Goal: Task Accomplishment & Management: Manage account settings

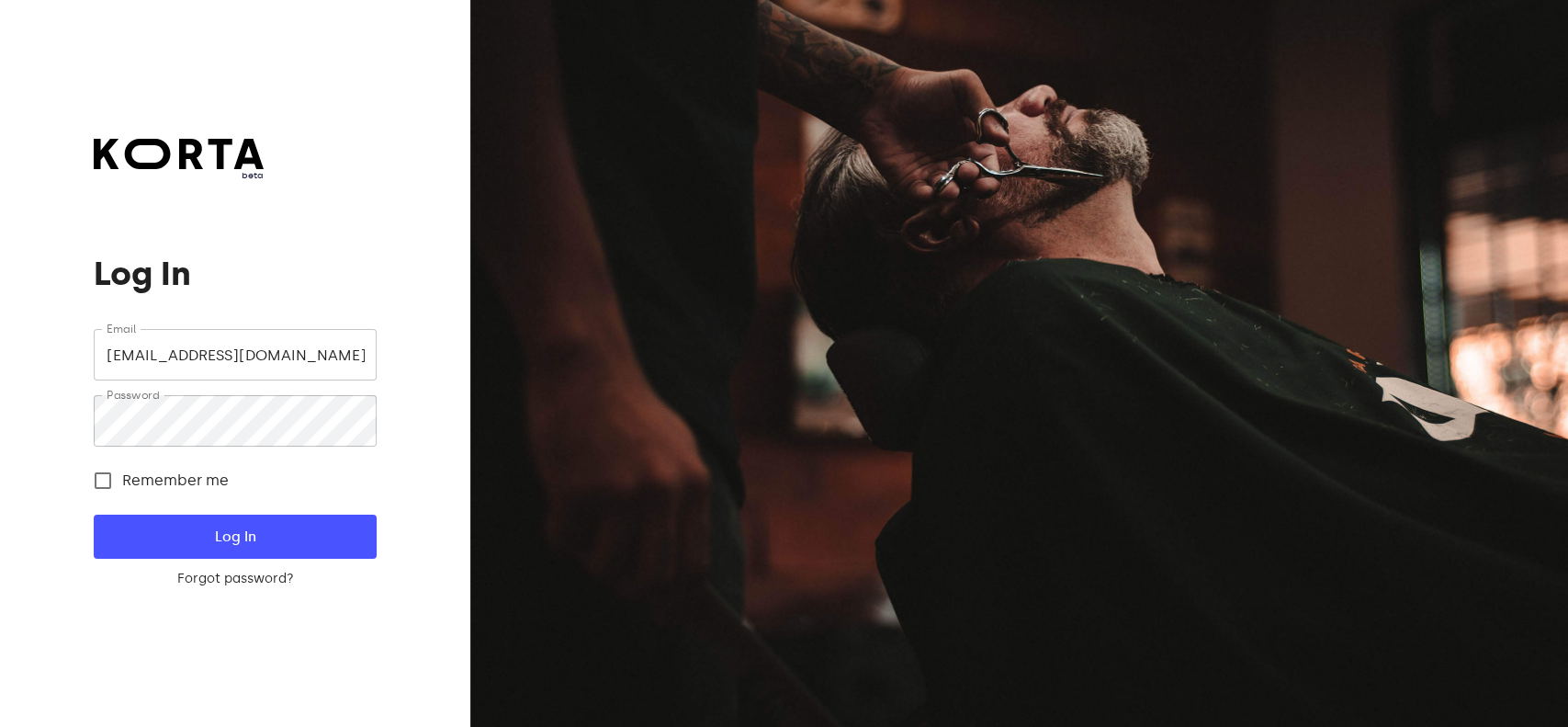
drag, startPoint x: 213, startPoint y: 352, endPoint x: 250, endPoint y: 369, distance: 40.7
click at [213, 351] on input "[EMAIL_ADDRESS][DOMAIN_NAME]" at bounding box center [234, 354] width 282 height 52
type input "[EMAIL_ADDRESS][DOMAIN_NAME]"
click at [250, 546] on span "Log In" at bounding box center [235, 537] width 224 height 24
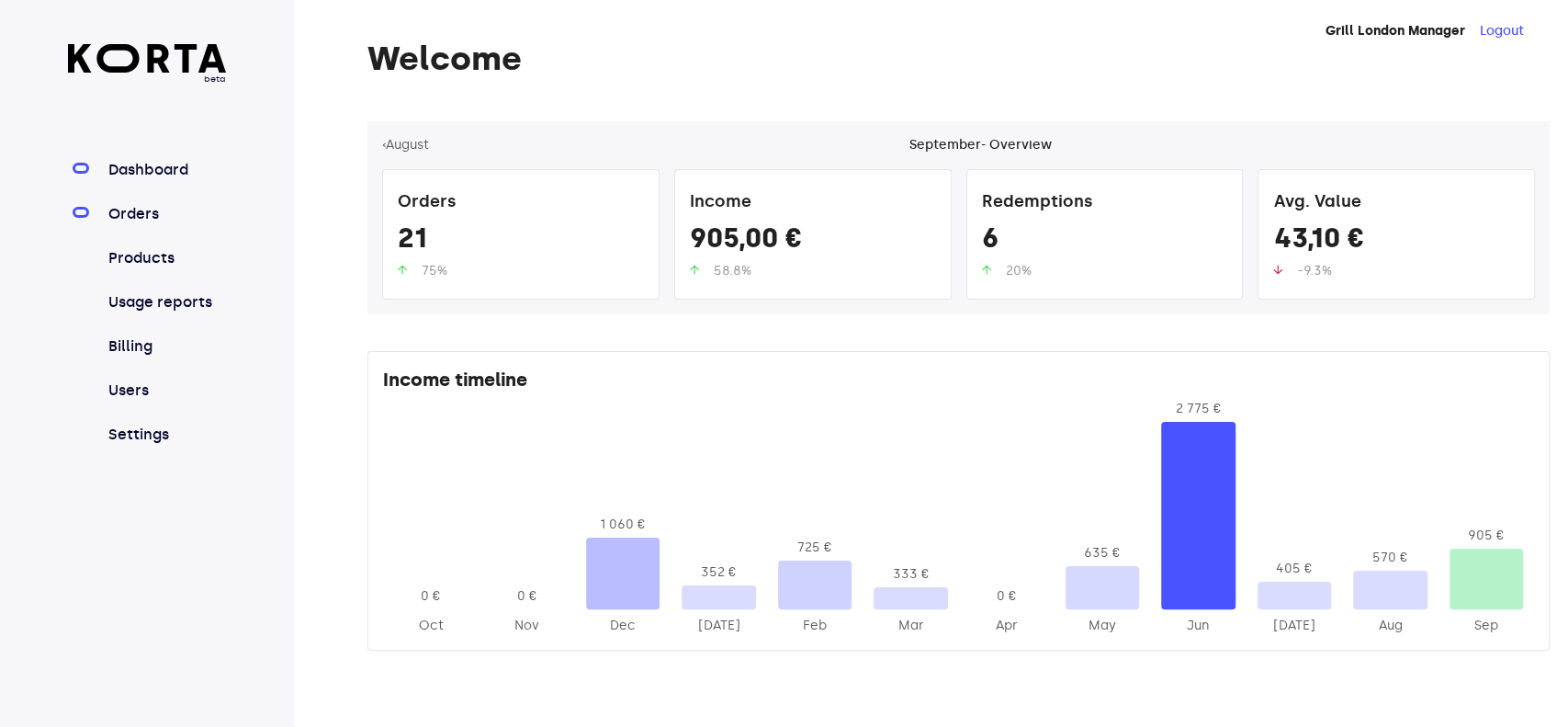
click at [150, 212] on link "Orders" at bounding box center [166, 214] width 122 height 22
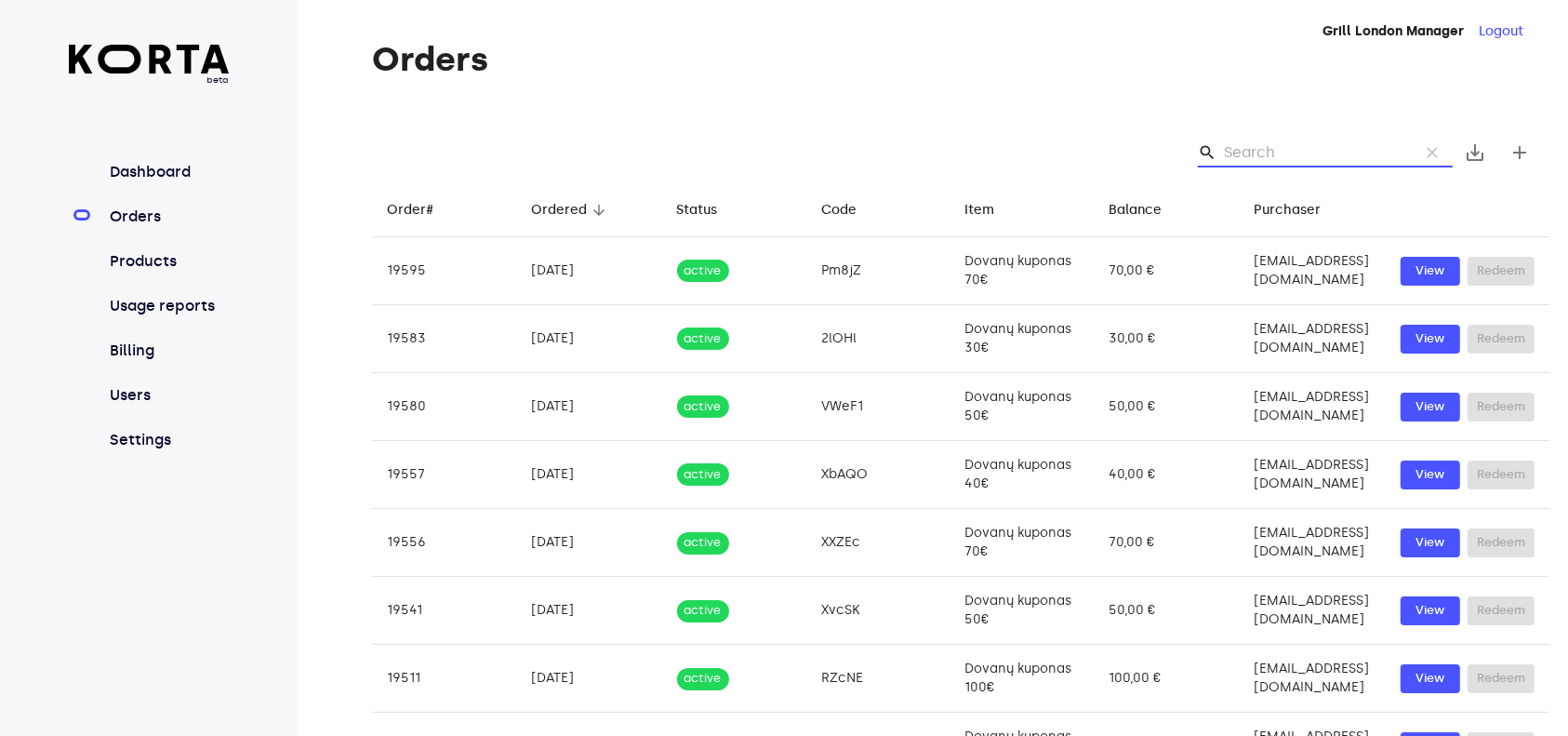
click at [1323, 149] on input "Search" at bounding box center [1313, 153] width 180 height 30
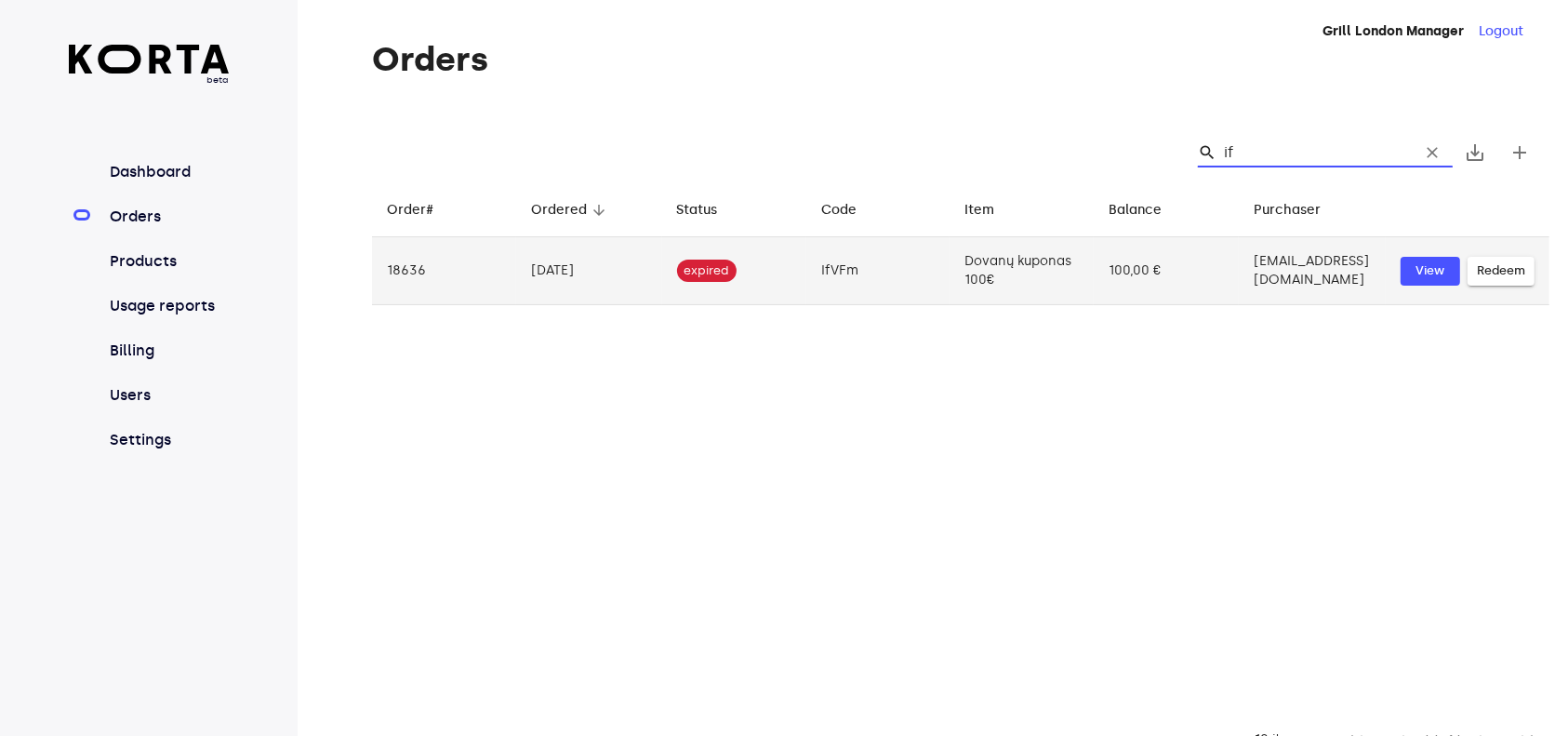
type input "if"
click at [1128, 293] on td "100,00 €" at bounding box center [1166, 271] width 145 height 68
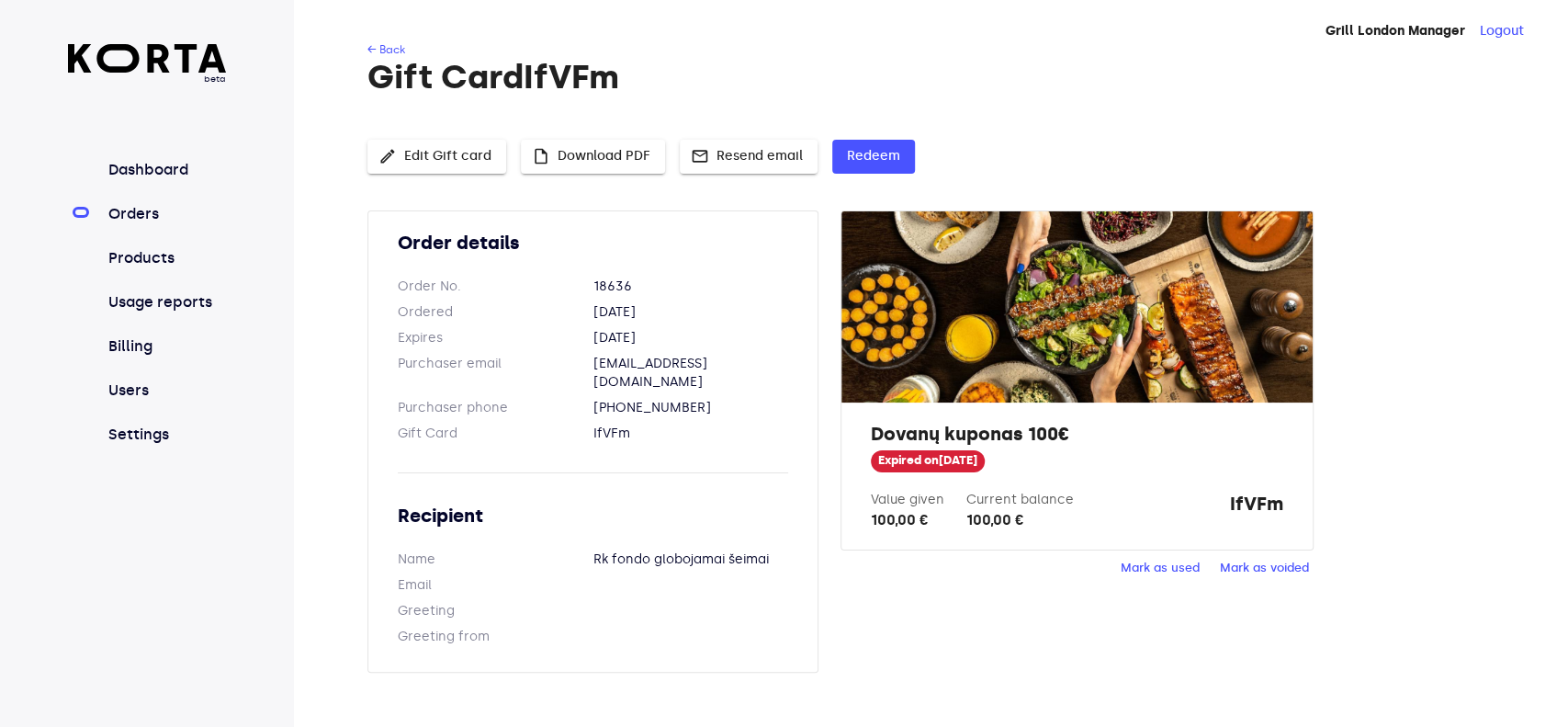
click at [426, 153] on span "edit Edit Gift card" at bounding box center [436, 156] width 109 height 23
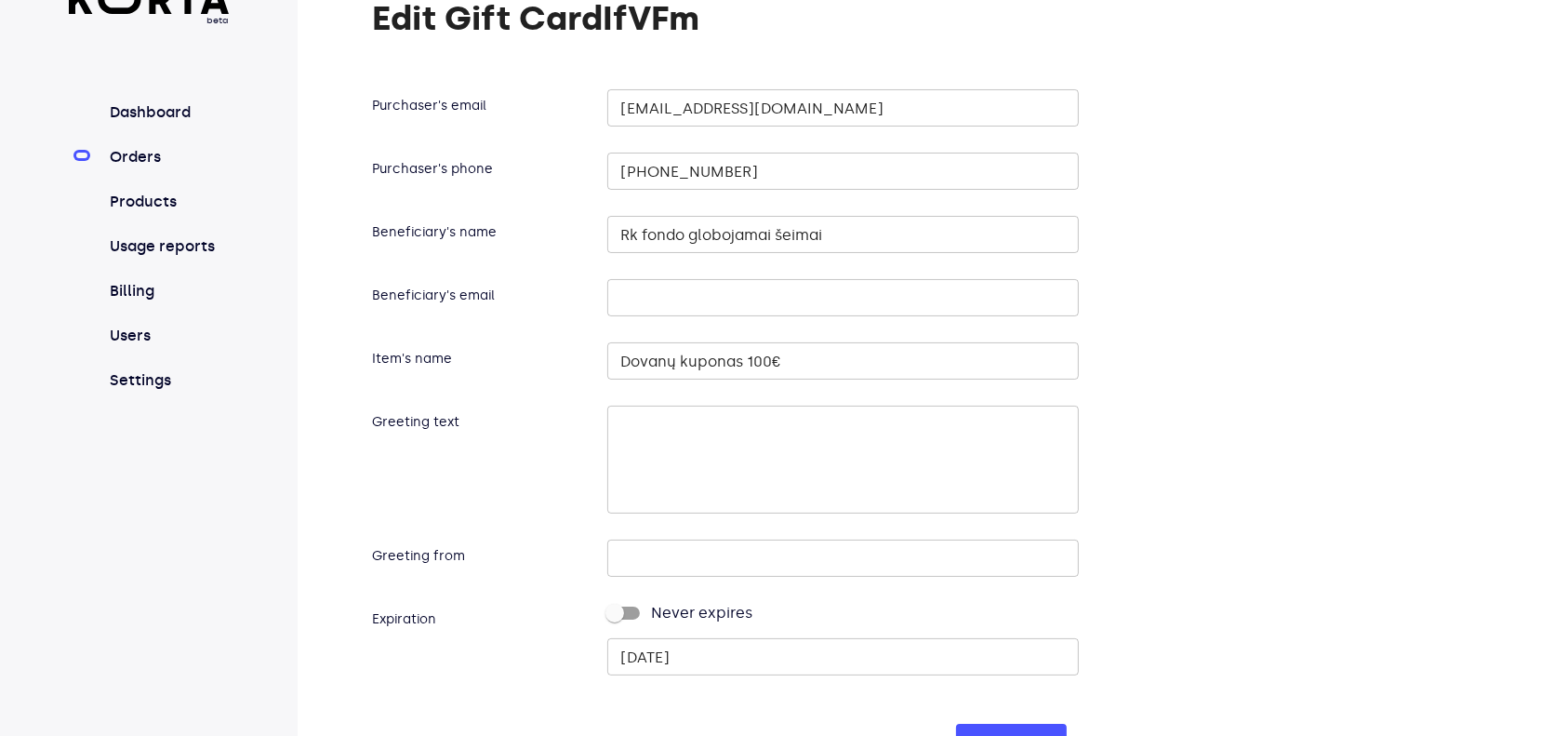
scroll to position [87, 0]
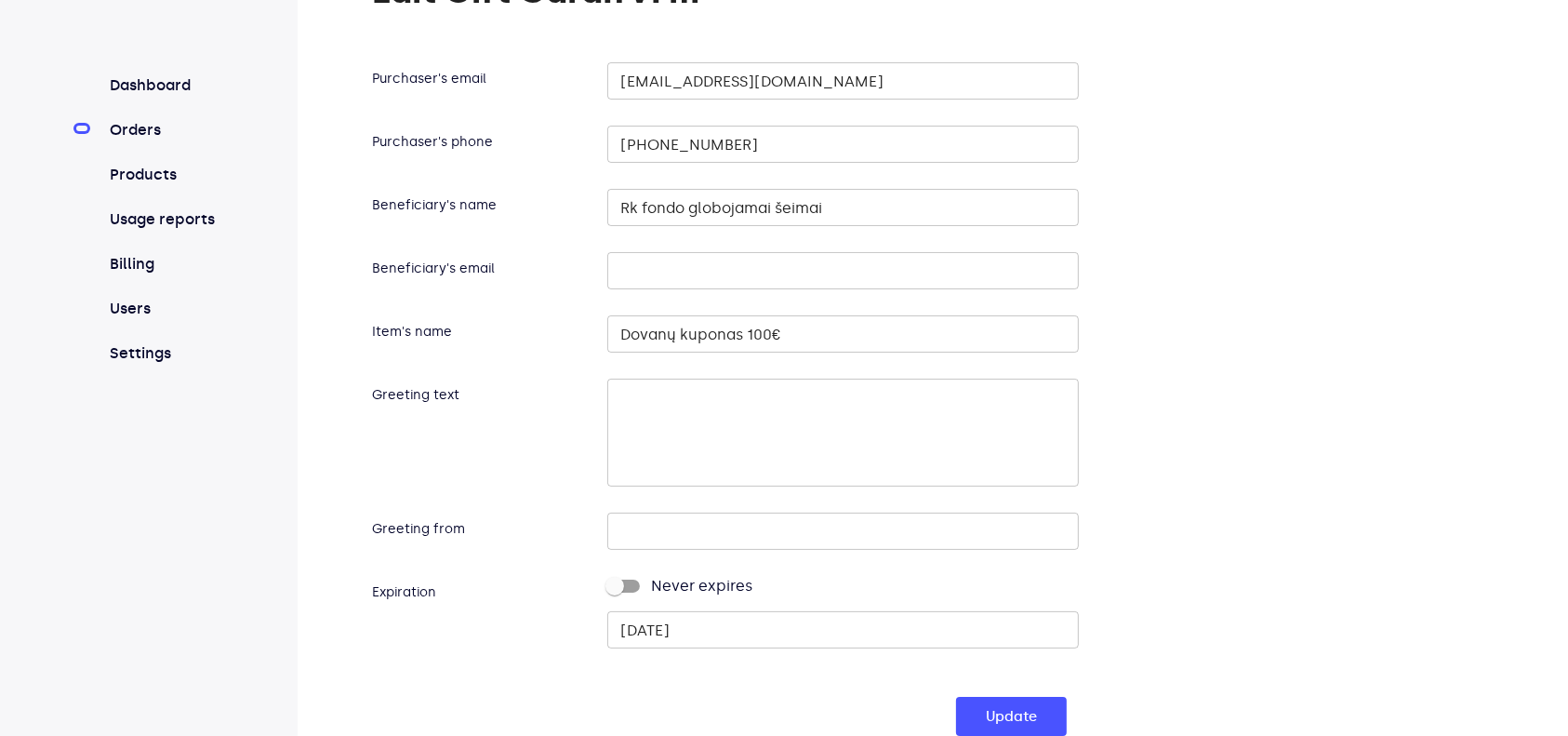
click at [737, 635] on input "[DATE]" at bounding box center [842, 630] width 470 height 37
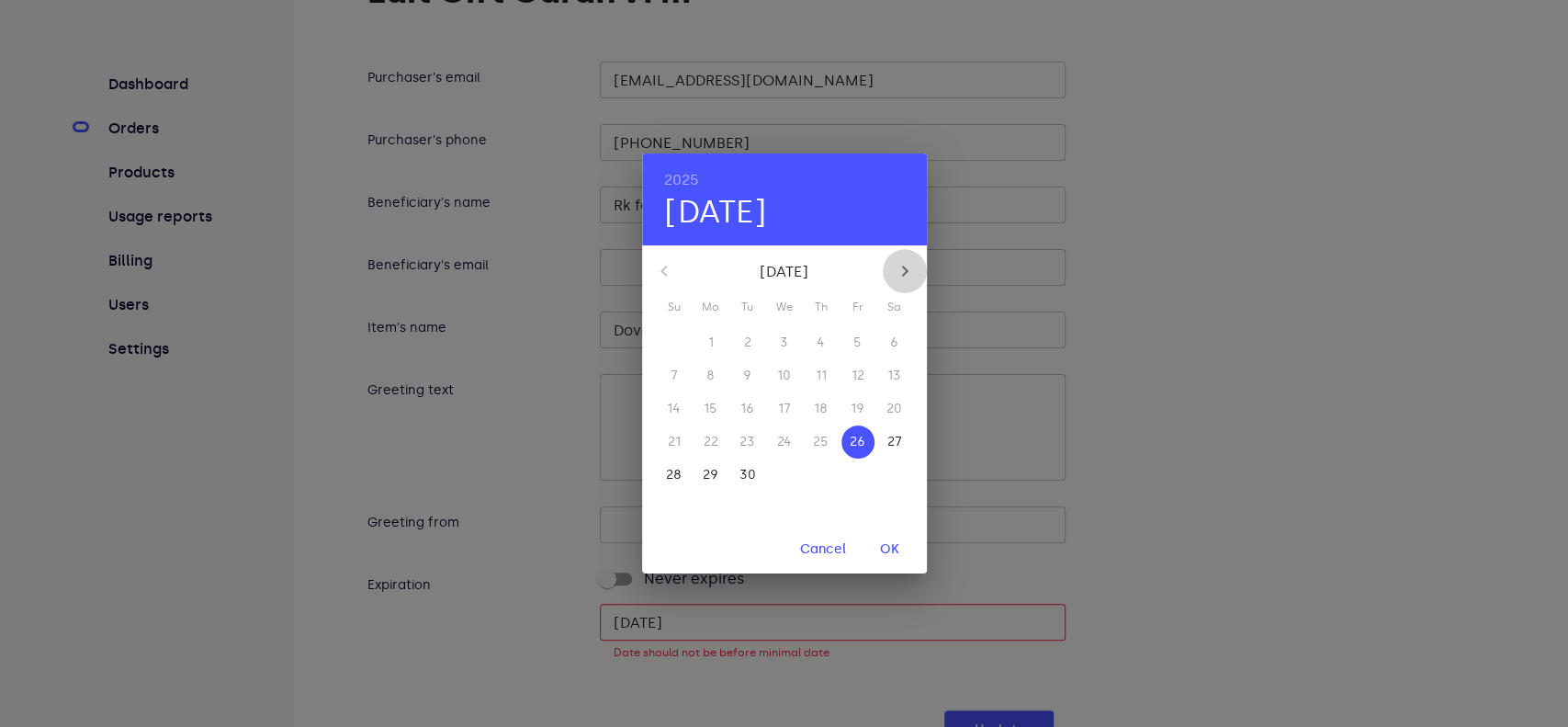
click at [905, 282] on icon "button" at bounding box center [905, 270] width 22 height 22
click at [679, 472] on p "26" at bounding box center [674, 474] width 16 height 18
click at [889, 546] on span "OK" at bounding box center [889, 550] width 44 height 23
type input "[DATE]"
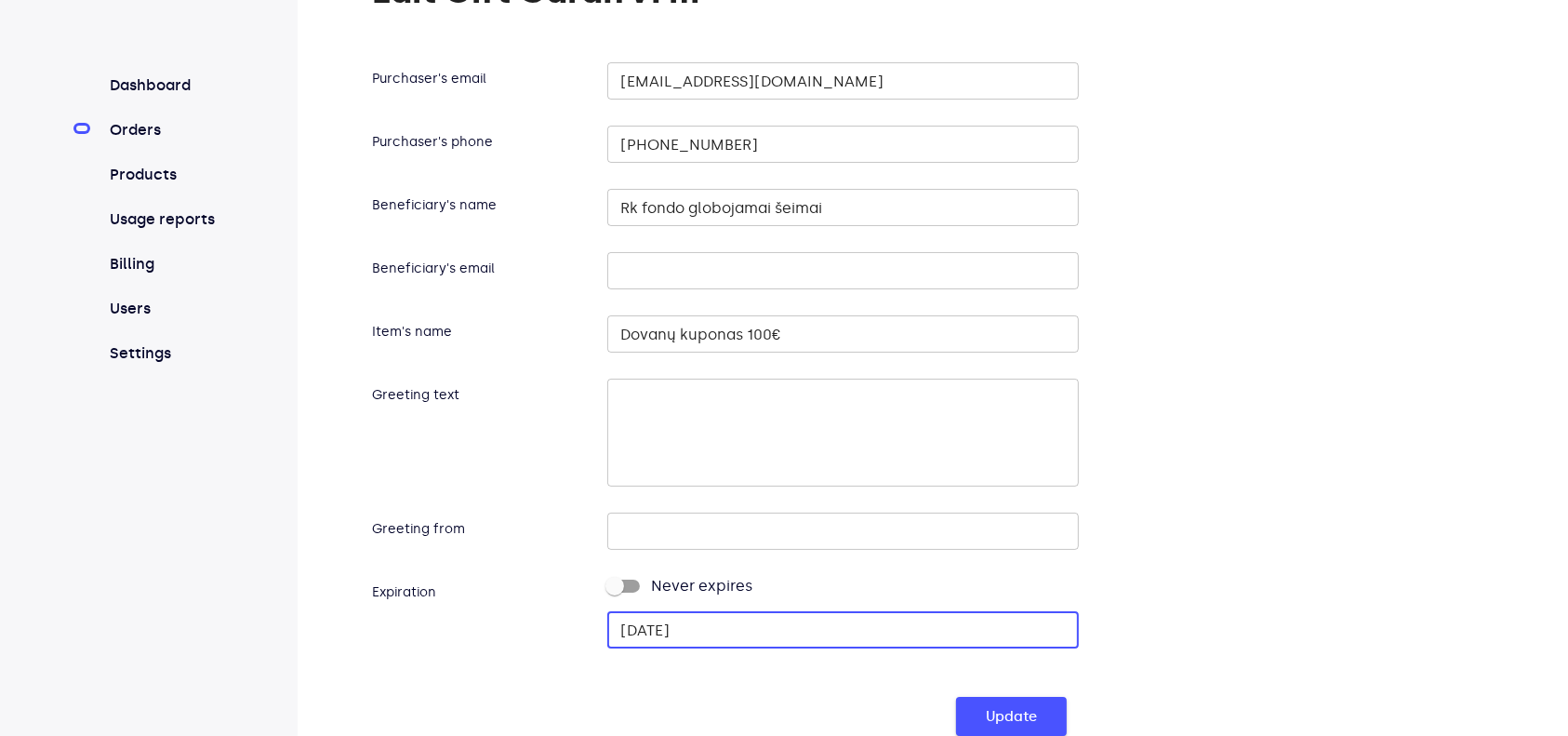
click at [989, 715] on span "Update" at bounding box center [1011, 716] width 51 height 25
